Goal: Task Accomplishment & Management: Manage account settings

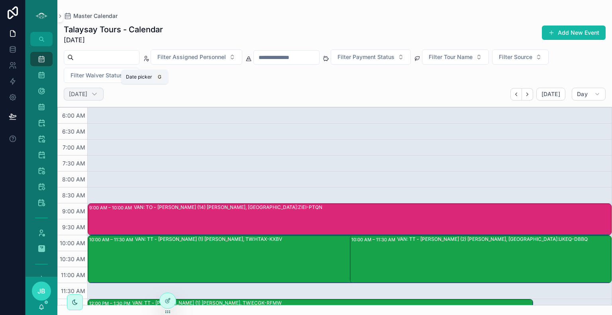
scroll to position [119, 0]
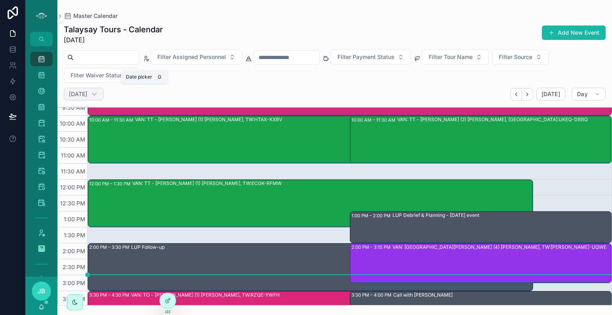
click at [87, 95] on h2 "[DATE]" at bounding box center [78, 94] width 18 height 8
select select "****"
select select "*"
click at [178, 111] on div "VAN: TO - [PERSON_NAME] (14) [PERSON_NAME], [GEOGRAPHIC_DATA]:ZIEI-PTQN" at bounding box center [372, 99] width 477 height 30
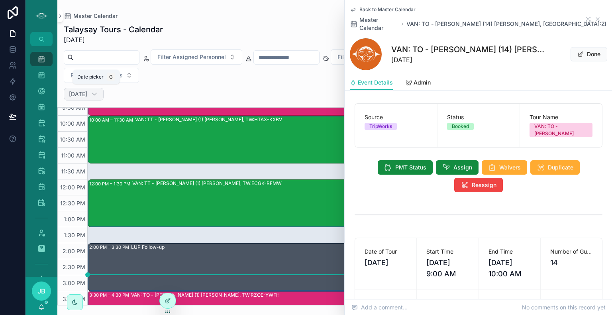
click at [87, 94] on h2 "[DATE]" at bounding box center [78, 94] width 18 height 8
select select "****"
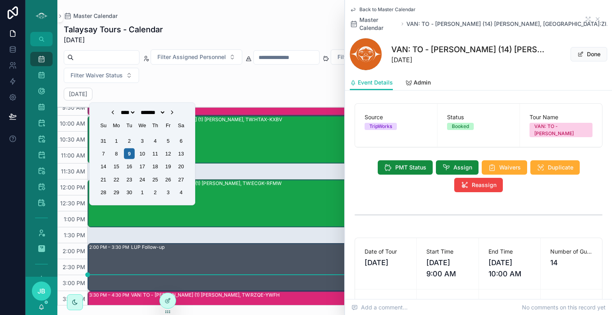
click at [175, 112] on icon "Choose Date" at bounding box center [172, 112] width 6 height 6
select select "*"
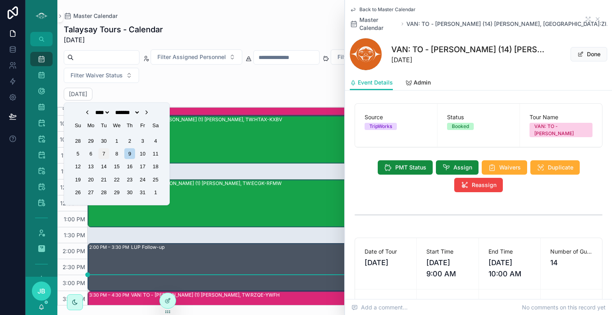
click at [104, 155] on div "7" at bounding box center [103, 153] width 11 height 11
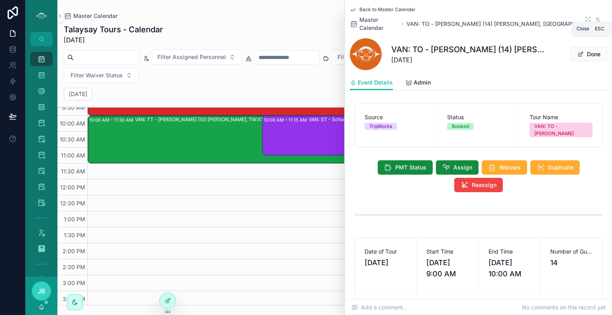
click at [594, 16] on icon "scrollable content" at bounding box center [597, 19] width 6 height 6
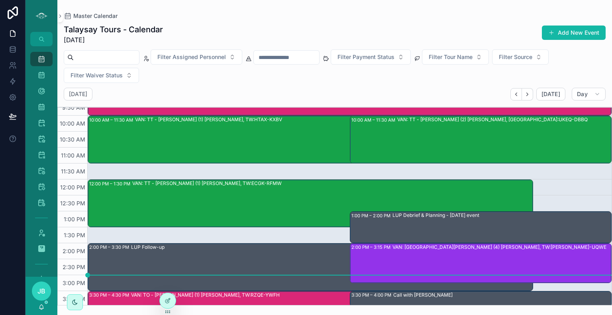
scroll to position [92, 0]
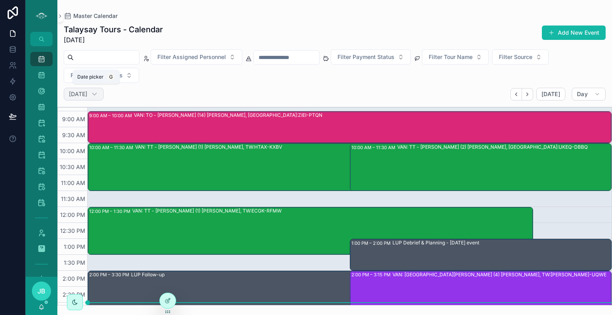
click at [87, 92] on h2 "[DATE]" at bounding box center [78, 94] width 18 height 8
select select "****"
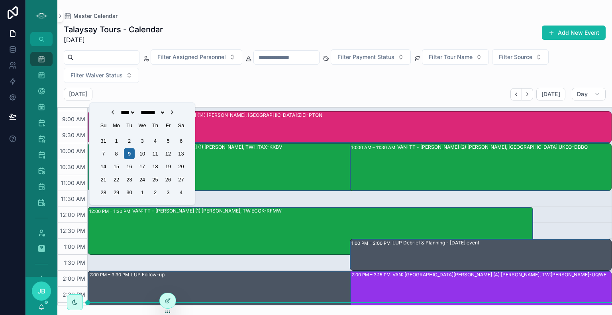
click at [175, 112] on icon "Choose Date" at bounding box center [172, 112] width 6 height 6
select select "*"
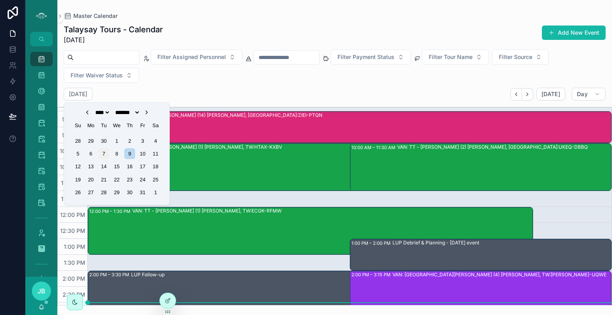
click at [103, 154] on div "7" at bounding box center [103, 153] width 11 height 11
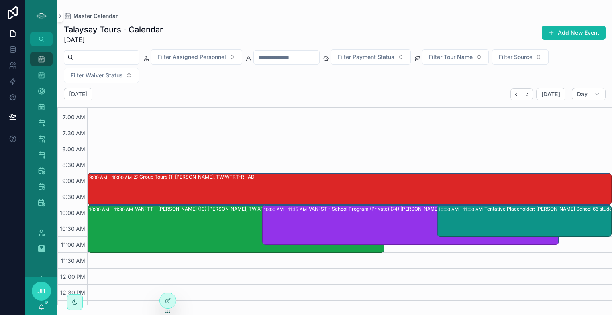
scroll to position [25, 0]
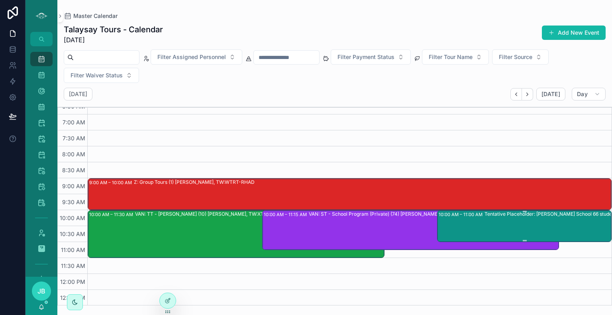
click at [530, 221] on div "Tentative Placeholder: [PERSON_NAME] School 66 students tour" at bounding box center [556, 225] width 145 height 30
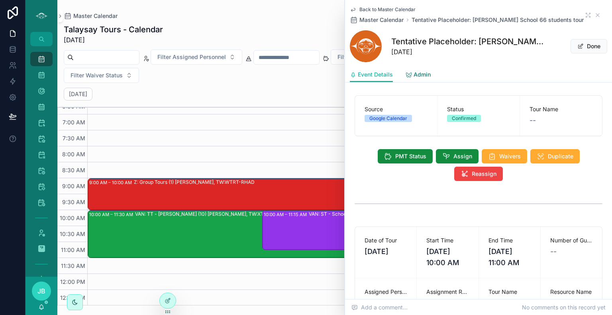
click at [420, 78] on span "Admin" at bounding box center [421, 74] width 17 height 8
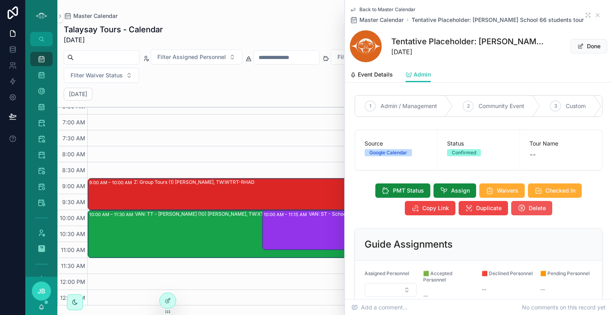
click at [521, 212] on icon "scrollable content" at bounding box center [521, 208] width 8 height 8
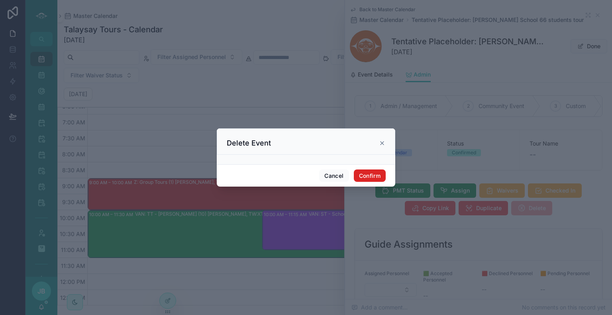
click at [368, 179] on button "Confirm" at bounding box center [370, 175] width 32 height 13
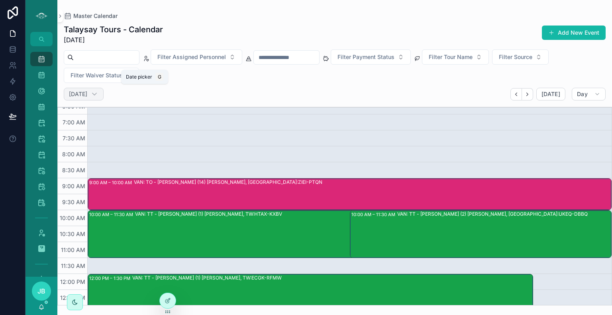
click at [87, 91] on h2 "[DATE]" at bounding box center [78, 94] width 18 height 8
select select "****"
select select "*"
click at [87, 95] on h2 "[DATE]" at bounding box center [78, 94] width 18 height 8
select select "****"
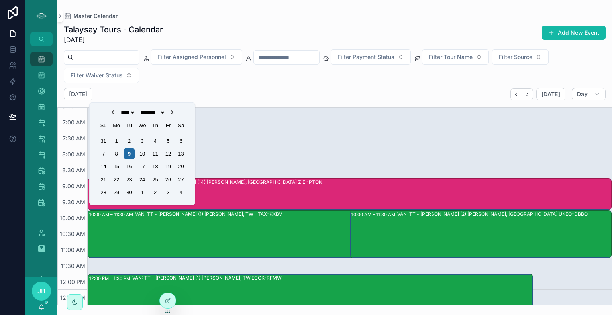
click at [175, 114] on icon "Choose Date" at bounding box center [172, 112] width 6 height 6
select select "*"
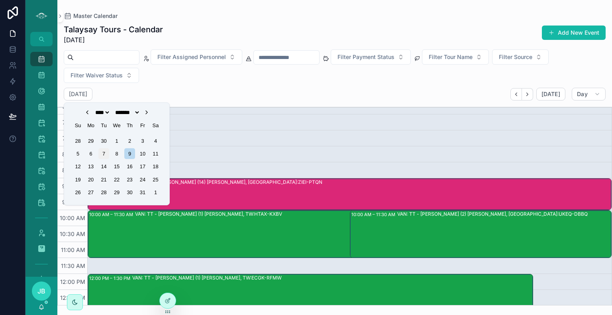
click at [105, 151] on div "7" at bounding box center [103, 153] width 11 height 11
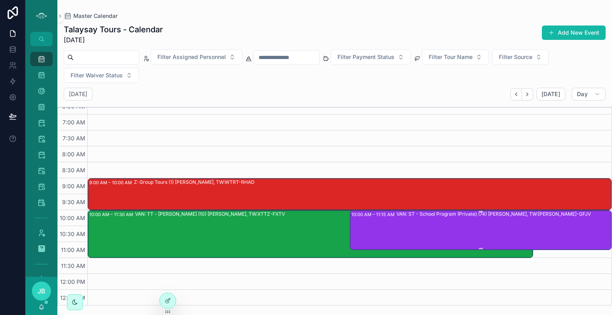
click at [426, 233] on div "VAN: ST - School Program (Private) (74) [PERSON_NAME], TW:[PERSON_NAME]-GFJV" at bounding box center [503, 229] width 215 height 38
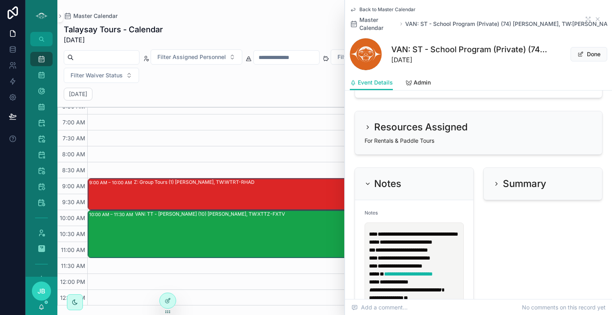
scroll to position [909, 0]
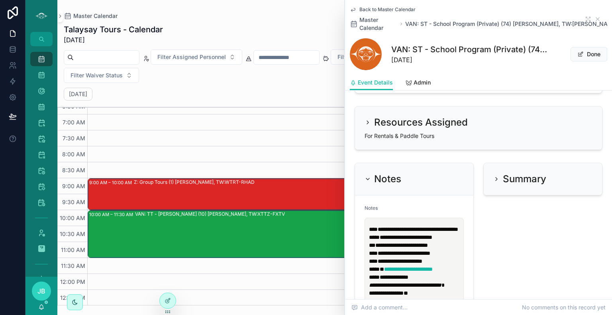
click at [432, 240] on span "**********" at bounding box center [405, 237] width 53 height 6
click at [454, 250] on p "**********" at bounding box center [416, 241] width 94 height 32
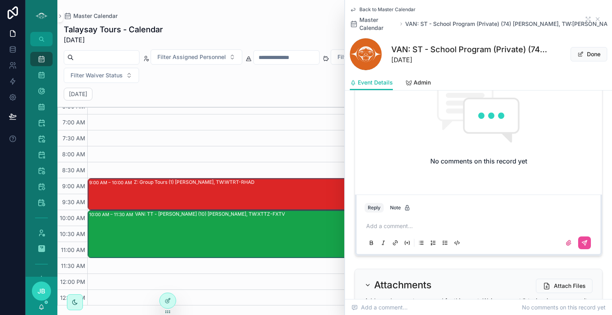
scroll to position [1361, 0]
click at [389, 229] on p "scrollable content" at bounding box center [480, 225] width 228 height 8
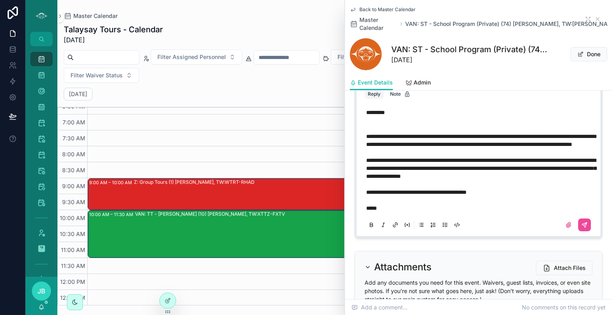
scroll to position [1417, 0]
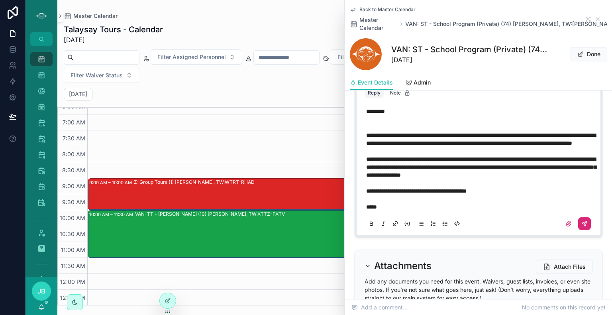
click at [579, 230] on button "scrollable content" at bounding box center [584, 223] width 13 height 13
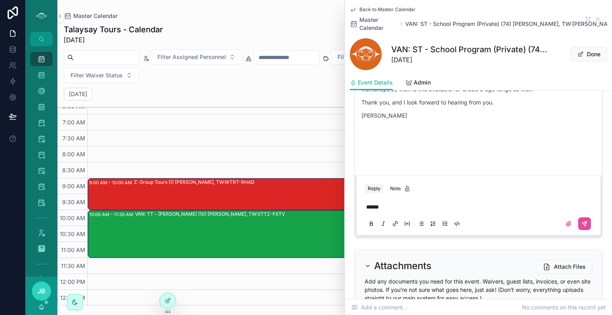
select select "****"
select select "*"
select select "****"
select select "*"
click at [581, 227] on icon "scrollable content" at bounding box center [584, 223] width 6 height 6
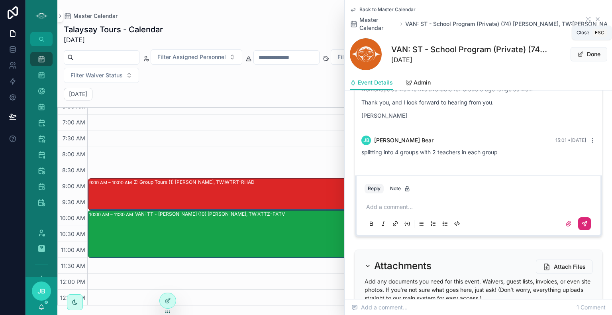
click at [594, 20] on icon "scrollable content" at bounding box center [597, 19] width 6 height 6
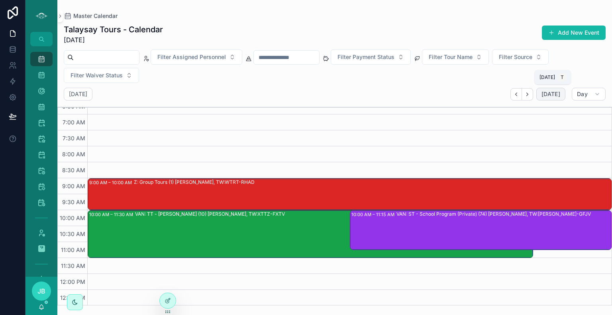
click at [553, 95] on span "[DATE]" at bounding box center [550, 93] width 19 height 7
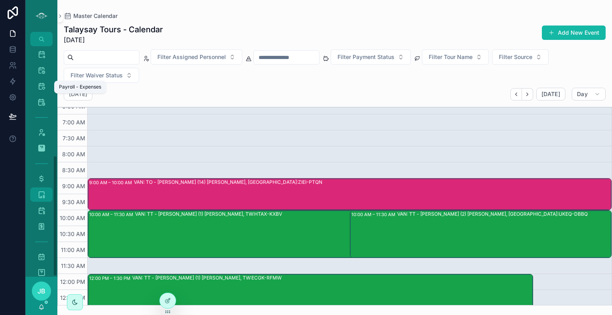
scroll to position [207, 0]
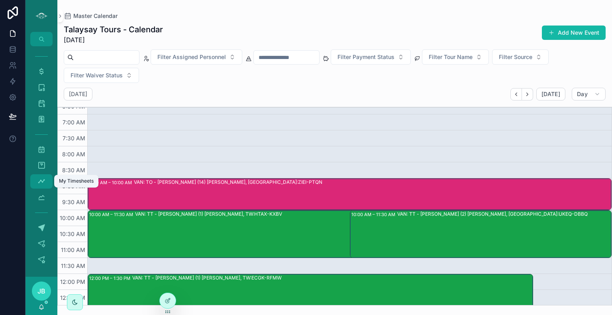
click at [40, 182] on icon "scrollable content" at bounding box center [41, 181] width 8 height 8
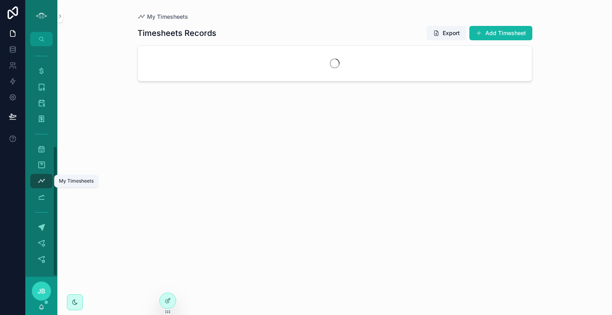
scroll to position [176, 0]
click at [501, 33] on button "Add Timesheet" at bounding box center [500, 33] width 63 height 14
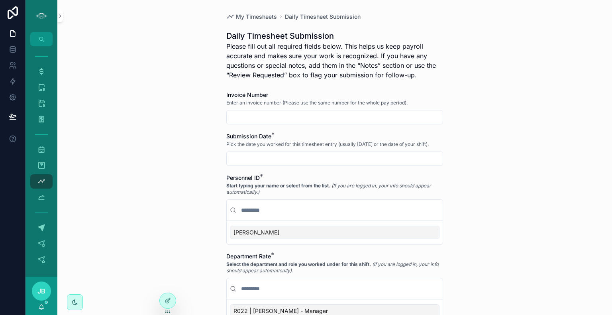
click at [305, 120] on input "scrollable content" at bounding box center [335, 116] width 216 height 11
type input "***"
click at [287, 156] on input "scrollable content" at bounding box center [335, 158] width 216 height 11
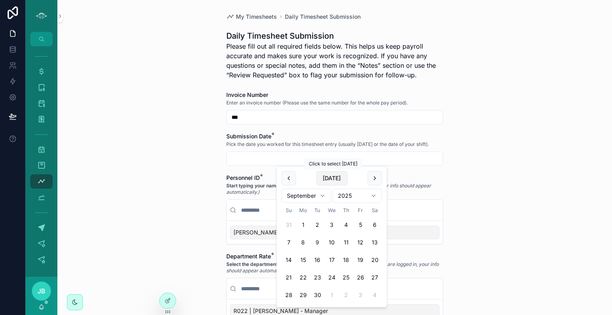
click at [324, 179] on button "[DATE]" at bounding box center [331, 178] width 31 height 14
type input "********"
click at [255, 232] on div "[PERSON_NAME]" at bounding box center [334, 232] width 209 height 14
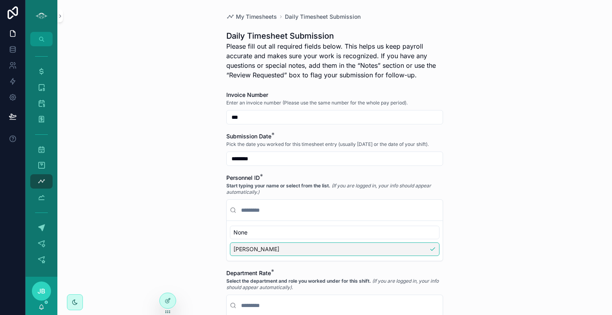
scroll to position [139, 0]
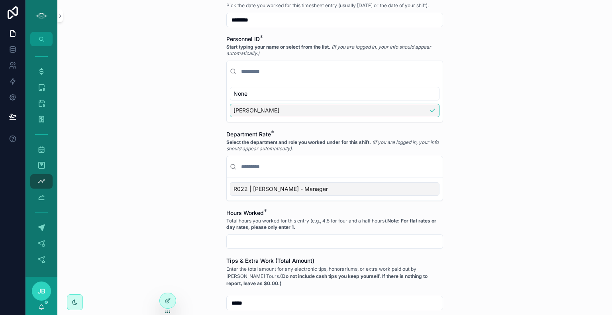
click at [297, 195] on div "R022 | [PERSON_NAME] - Manager" at bounding box center [335, 188] width 216 height 23
click at [306, 191] on div "R022 | [PERSON_NAME] - Manager" at bounding box center [334, 189] width 209 height 14
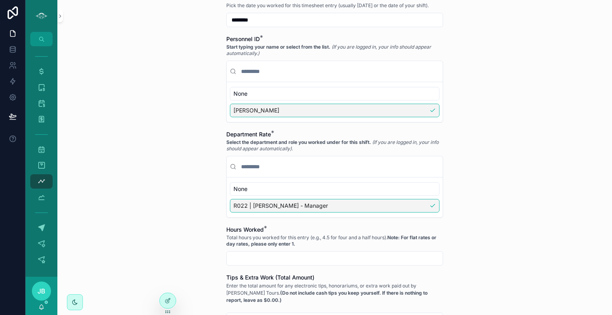
scroll to position [246, 0]
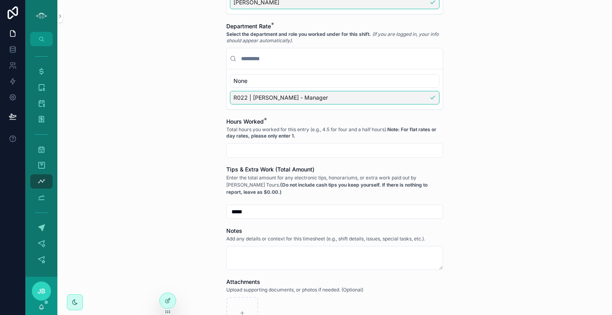
click at [280, 146] on input "scrollable content" at bounding box center [335, 150] width 216 height 11
type input "****"
click at [478, 253] on div "My Timesheets Daily Timesheet Submission Daily Timesheet Submission Please fill…" at bounding box center [334, 157] width 554 height 315
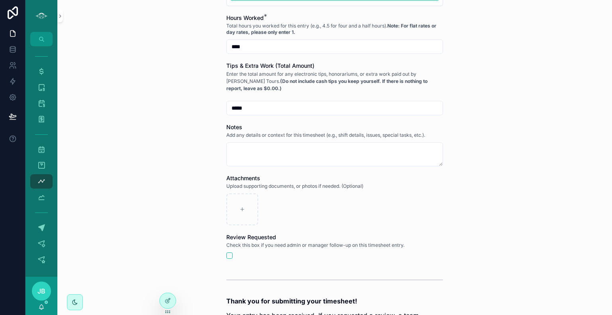
scroll to position [457, 0]
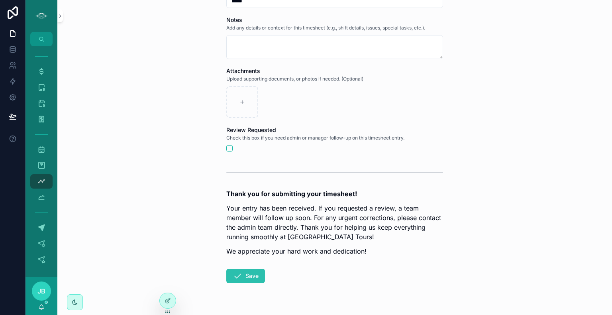
click at [237, 279] on button "Save" at bounding box center [245, 275] width 39 height 14
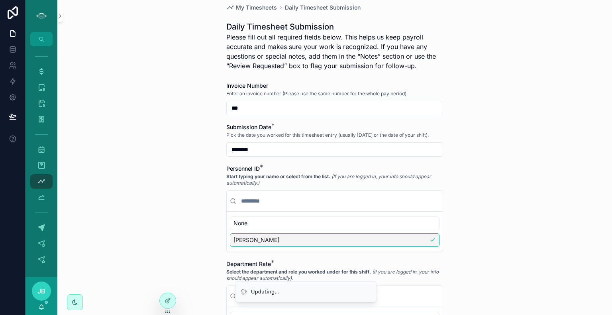
scroll to position [0, 0]
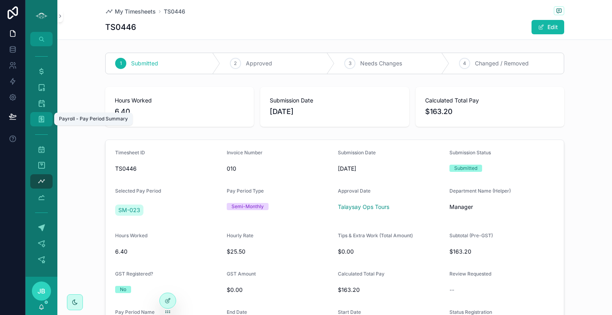
click at [43, 115] on icon "scrollable content" at bounding box center [41, 119] width 8 height 8
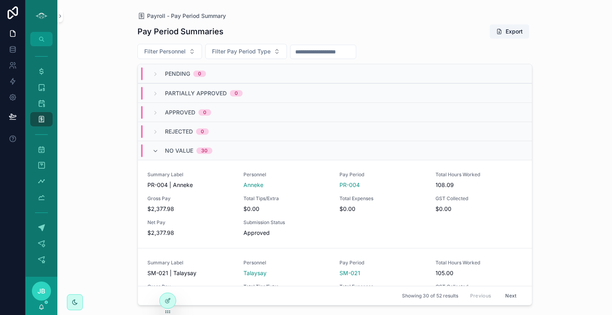
scroll to position [36, 0]
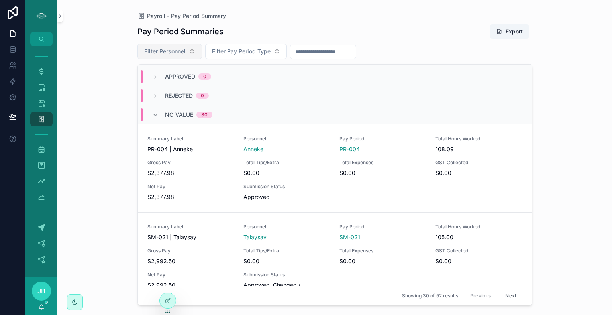
click at [191, 54] on button "Filter Personnel" at bounding box center [169, 51] width 65 height 15
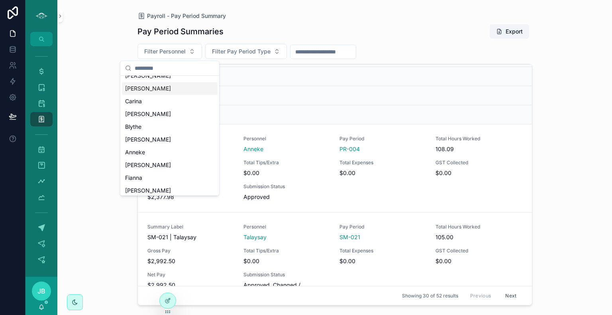
scroll to position [86, 0]
click at [143, 164] on div "[PERSON_NAME]" at bounding box center [170, 163] width 96 height 13
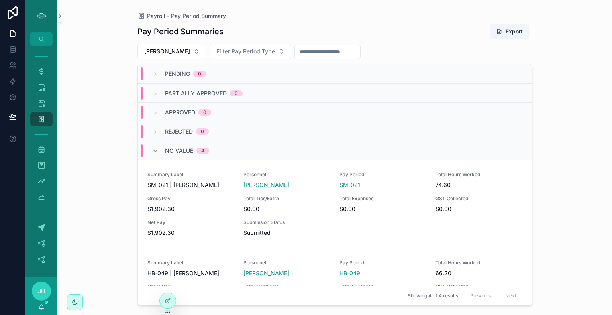
click at [186, 72] on span "Pending" at bounding box center [177, 74] width 25 height 8
click at [188, 69] on div "Pending 0" at bounding box center [335, 73] width 394 height 19
click at [224, 55] on span "Filter Pay Period Type" at bounding box center [245, 51] width 59 height 8
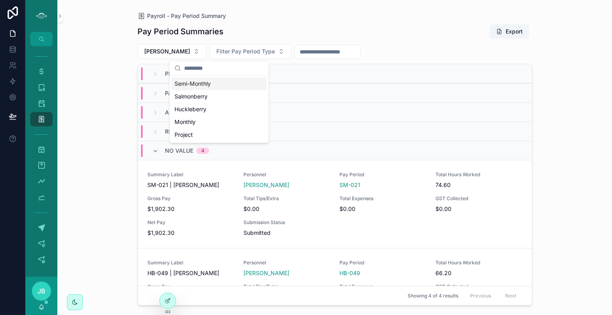
click at [298, 53] on input "scrollable content" at bounding box center [327, 51] width 65 height 11
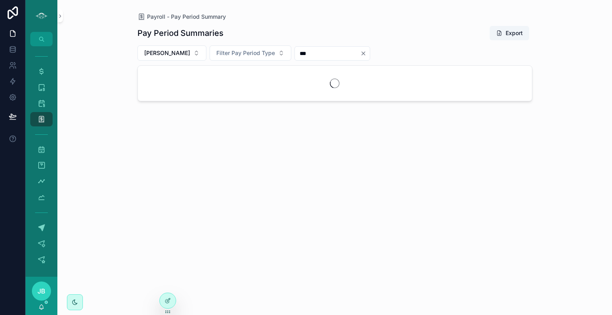
type input "***"
click at [397, 54] on div "[PERSON_NAME] Pay Period Type ***" at bounding box center [334, 52] width 395 height 15
click at [362, 52] on icon "Clear" at bounding box center [363, 53] width 3 height 3
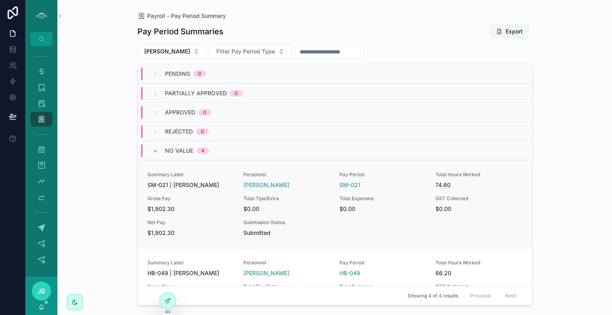
click at [256, 235] on span "Submitted" at bounding box center [286, 233] width 86 height 8
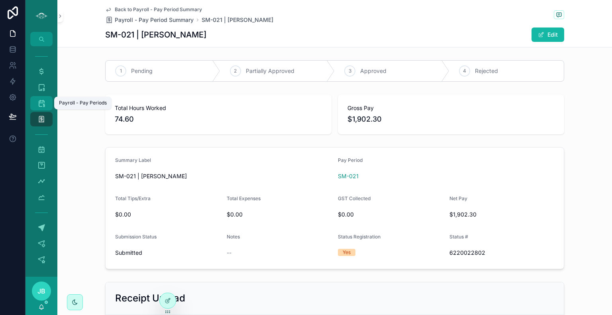
click at [43, 104] on icon "scrollable content" at bounding box center [41, 103] width 8 height 8
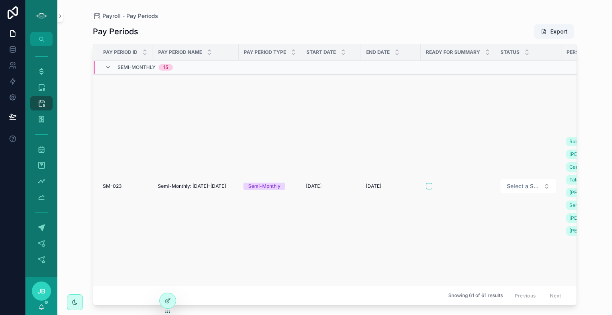
click at [279, 213] on td "Semi-Monthly" at bounding box center [269, 185] width 63 height 223
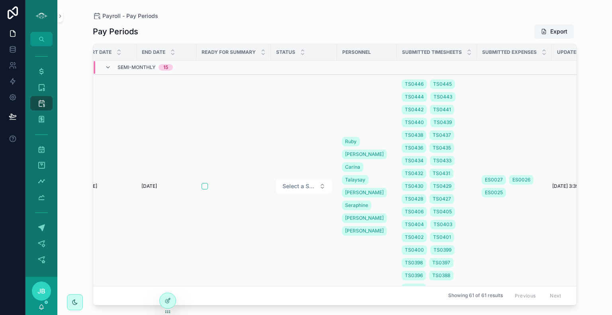
scroll to position [0, 266]
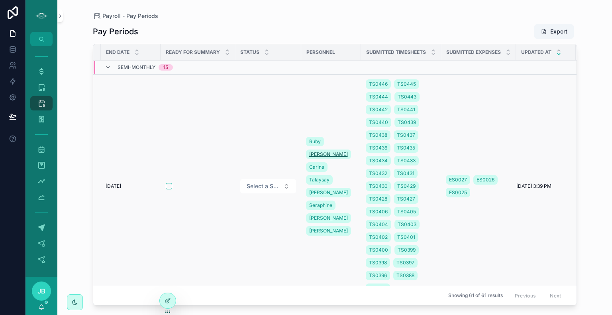
click at [328, 151] on span "[PERSON_NAME]" at bounding box center [328, 154] width 39 height 6
